Goal: Check status: Check status

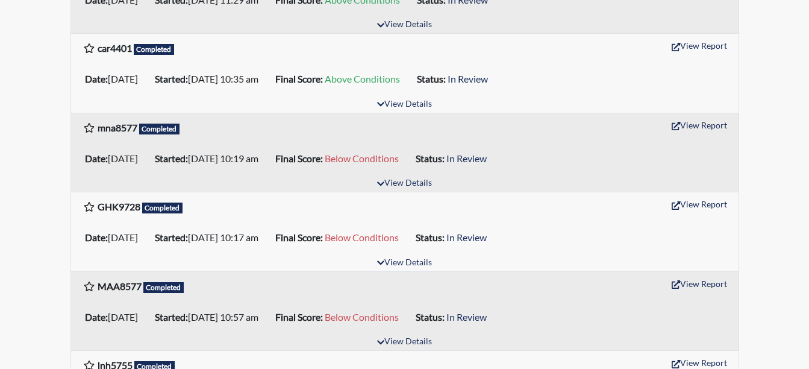
scroll to position [316, 0]
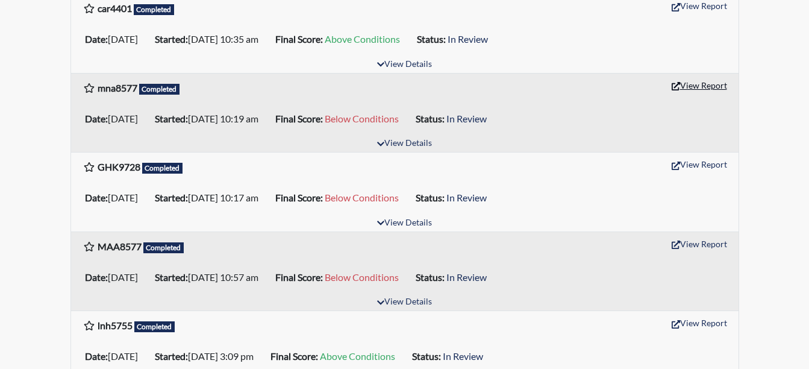
click at [712, 84] on button "View Report" at bounding box center [699, 85] width 66 height 19
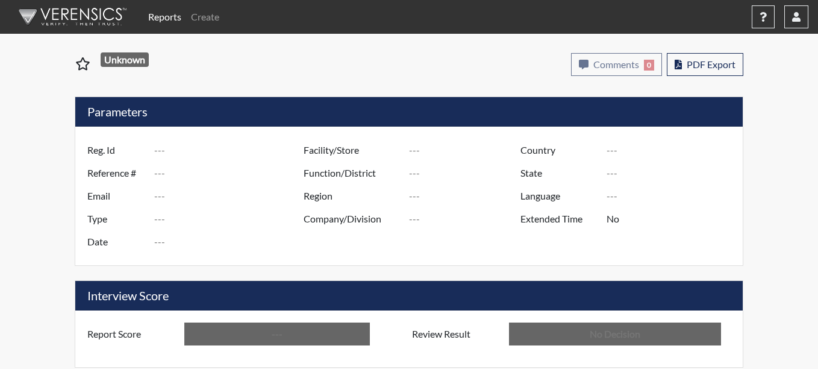
type input "mna8577"
type input "51353"
type input "---"
type input "Corrections Pre-Employment"
type input "[DATE]"
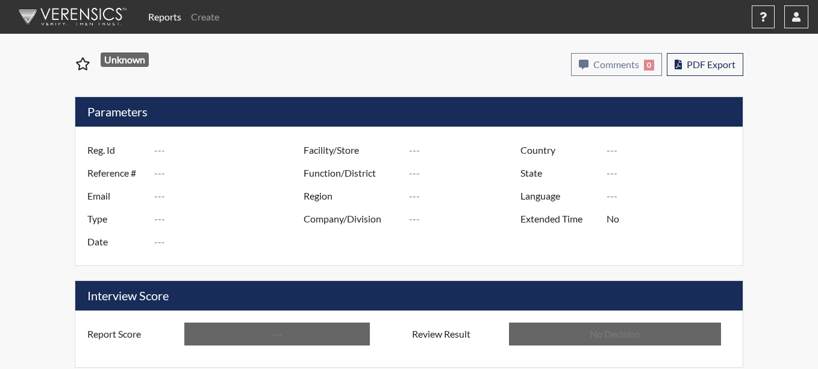
type input "Coastal SP"
type input "[GEOGRAPHIC_DATA]"
type input "[US_STATE]"
type input "English"
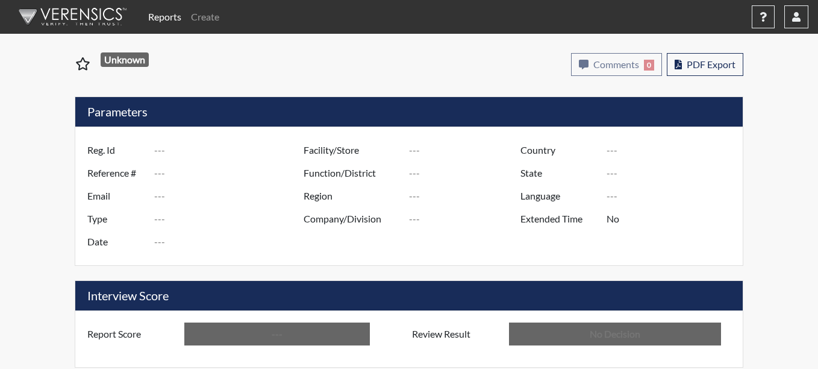
type input "Below Conditions"
type input "In Review"
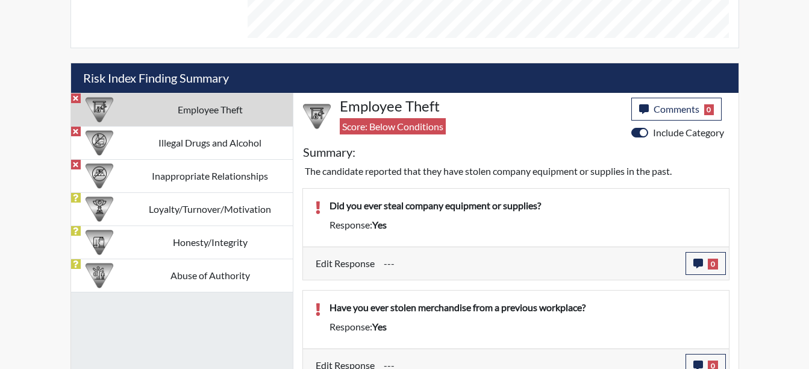
scroll to position [785, 0]
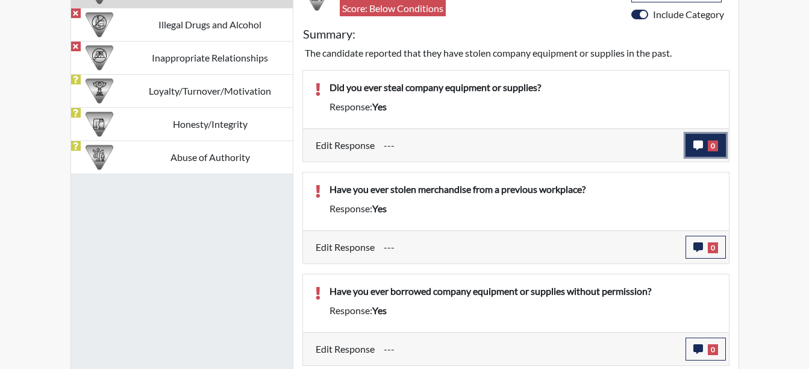
click at [710, 142] on span "0" at bounding box center [713, 145] width 10 height 11
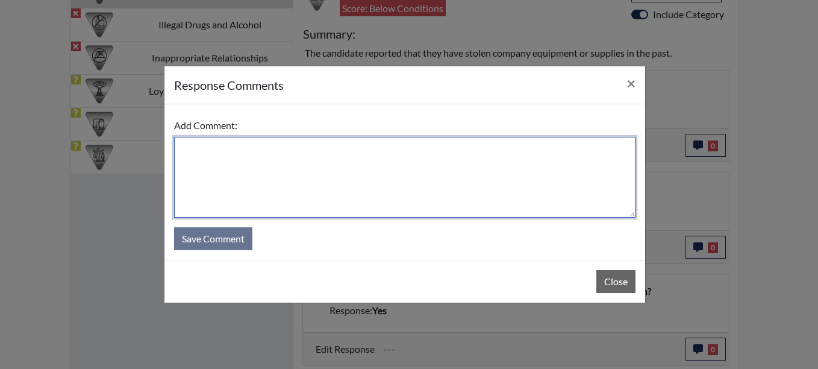
click at [205, 147] on textarea at bounding box center [405, 177] width 462 height 81
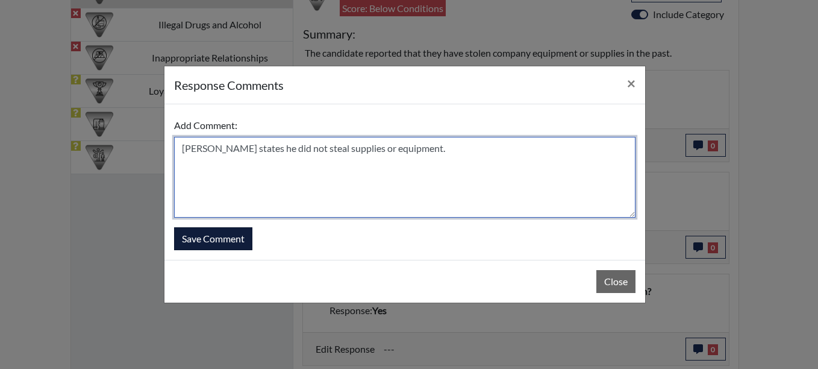
type textarea "[PERSON_NAME] states he did not steal supplies or equipment."
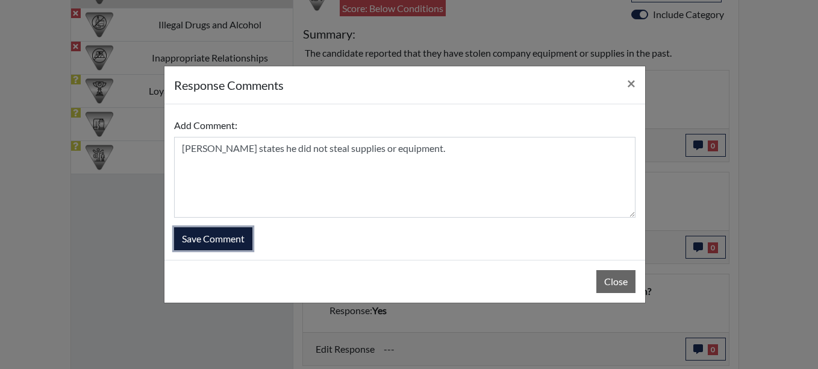
drag, startPoint x: 219, startPoint y: 248, endPoint x: 239, endPoint y: 269, distance: 28.1
click at [218, 249] on button "Save Comment" at bounding box center [213, 238] width 78 height 23
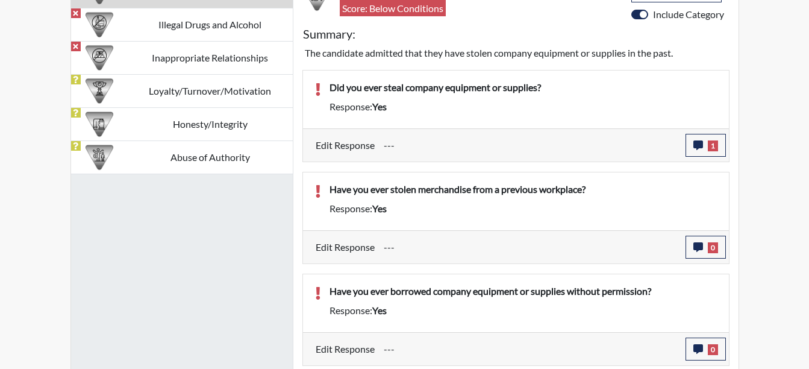
scroll to position [200, 501]
click at [712, 243] on span "0" at bounding box center [713, 247] width 10 height 11
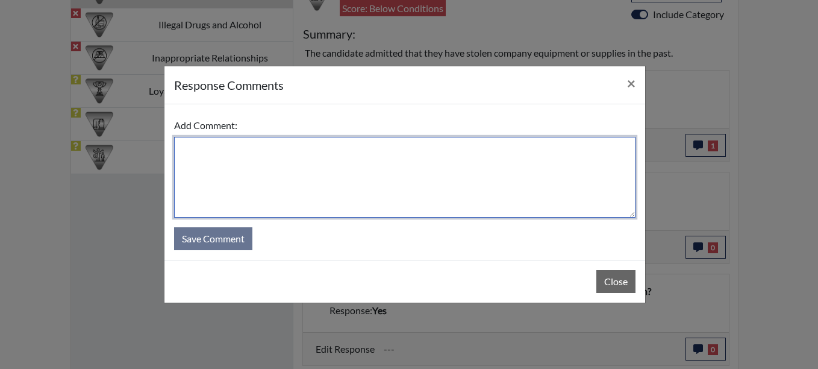
click at [198, 149] on textarea at bounding box center [405, 177] width 462 height 81
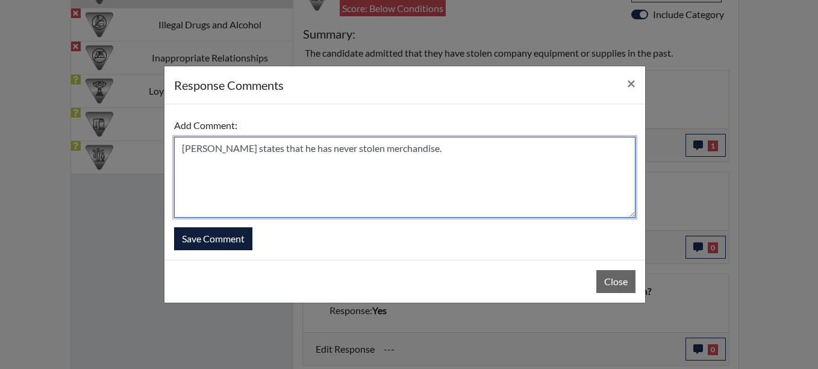
type textarea "[PERSON_NAME] states that he has never stolen merchandise."
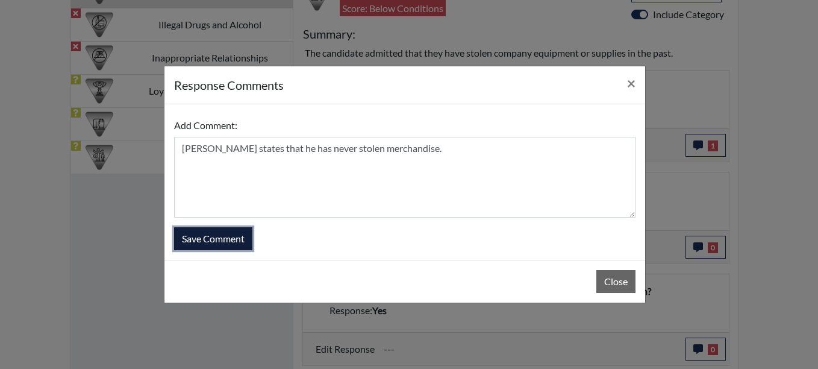
drag, startPoint x: 233, startPoint y: 241, endPoint x: 233, endPoint y: 234, distance: 7.3
click at [233, 238] on button "Save Comment" at bounding box center [213, 238] width 78 height 23
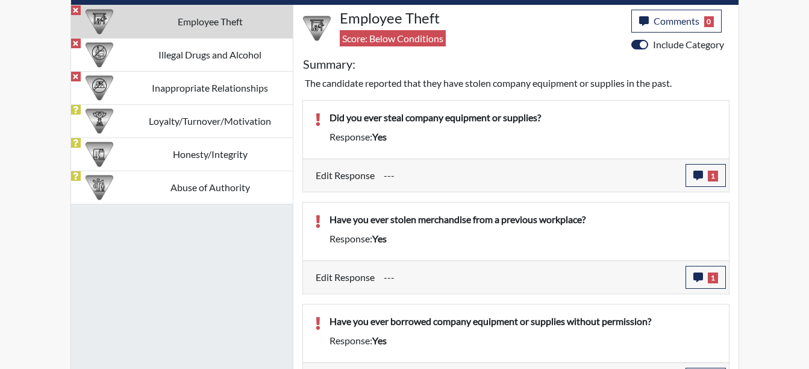
scroll to position [764, 0]
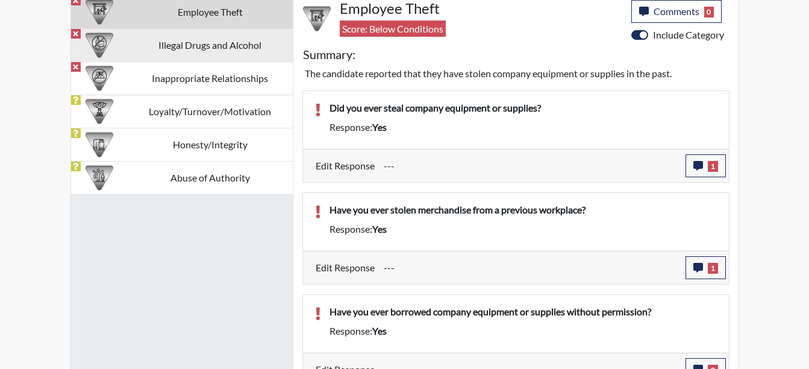
click at [184, 56] on td "Illegal Drugs and Alcohol" at bounding box center [210, 44] width 165 height 33
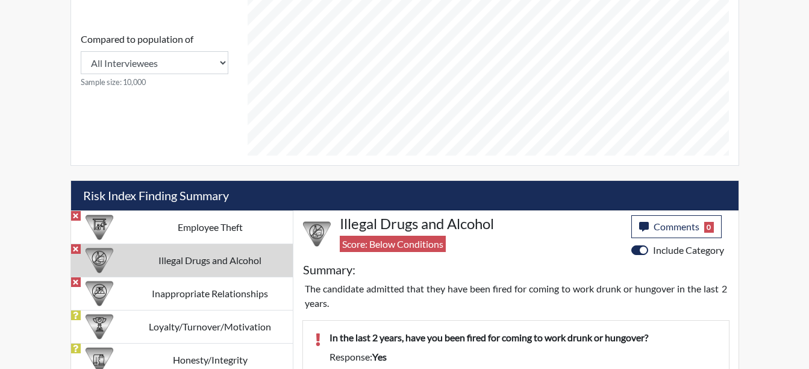
scroll to position [593, 0]
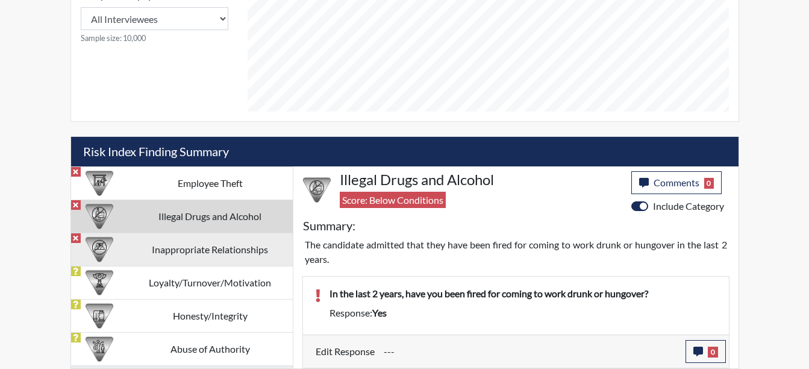
click at [182, 257] on td "Inappropriate Relationships" at bounding box center [210, 249] width 165 height 33
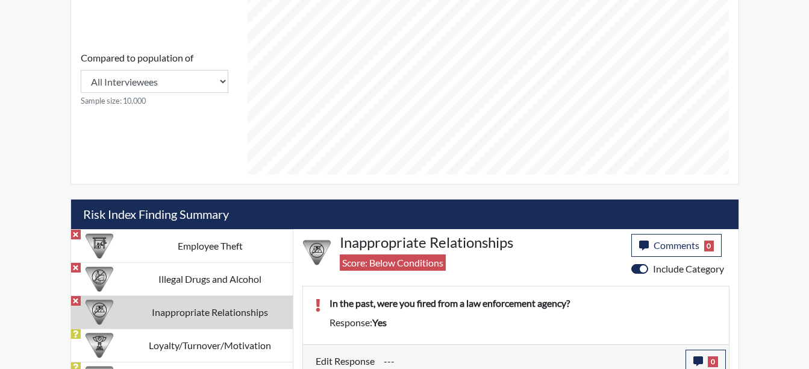
scroll to position [590, 0]
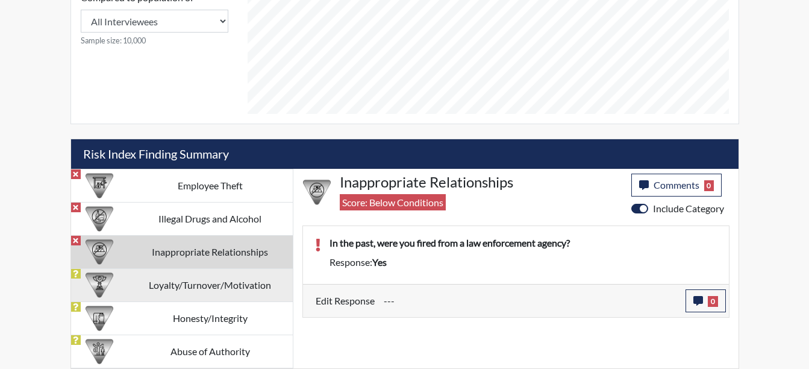
click at [216, 284] on td "Loyalty/Turnover/Motivation" at bounding box center [210, 284] width 165 height 33
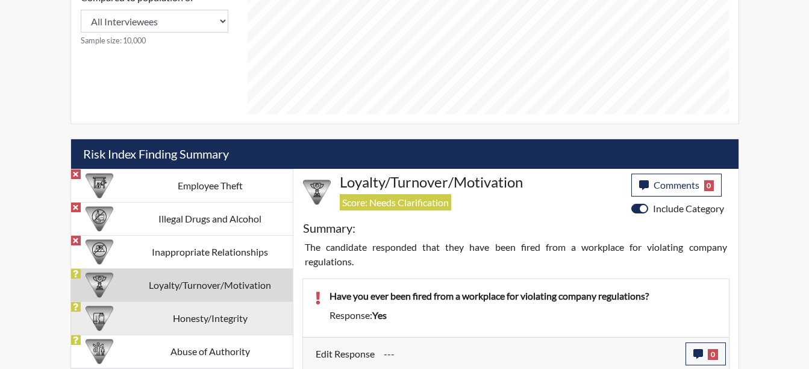
click at [218, 321] on td "Honesty/Integrity" at bounding box center [210, 317] width 165 height 33
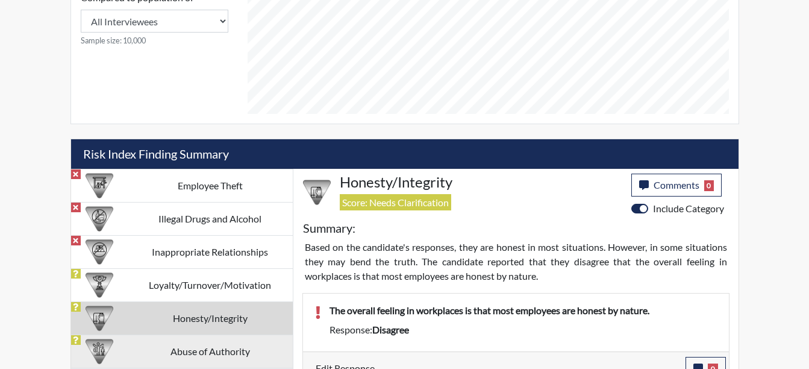
drag, startPoint x: 240, startPoint y: 352, endPoint x: 283, endPoint y: 348, distance: 42.3
click at [242, 352] on td "Abuse of Authority" at bounding box center [210, 350] width 165 height 33
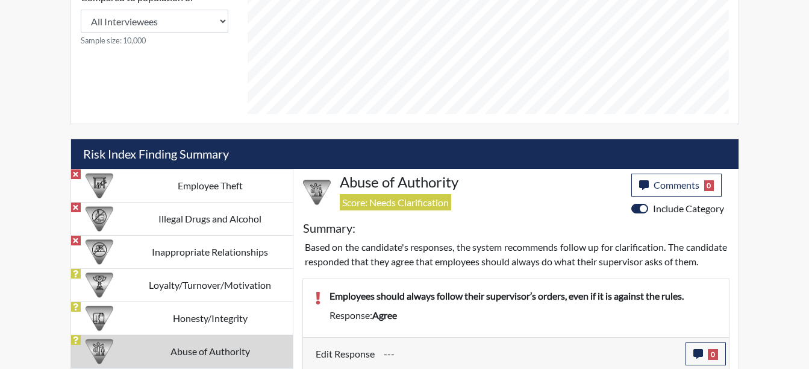
scroll to position [607, 0]
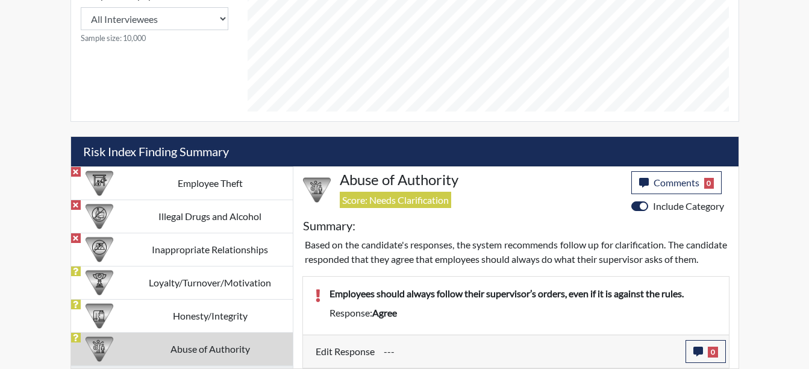
click at [211, 146] on h5 "Risk Index Finding Summary" at bounding box center [405, 152] width 668 height 30
